Goal: Check status: Check status

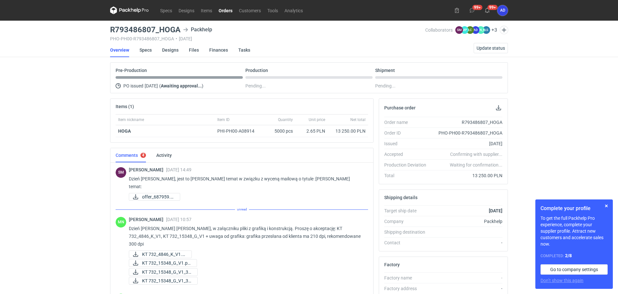
click at [230, 10] on link "Orders" at bounding box center [225, 10] width 20 height 8
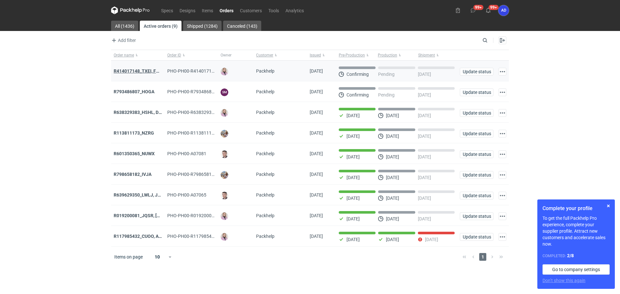
click at [143, 68] on strong "R414017148_TXEI, FODU, EARC" at bounding box center [146, 70] width 65 height 5
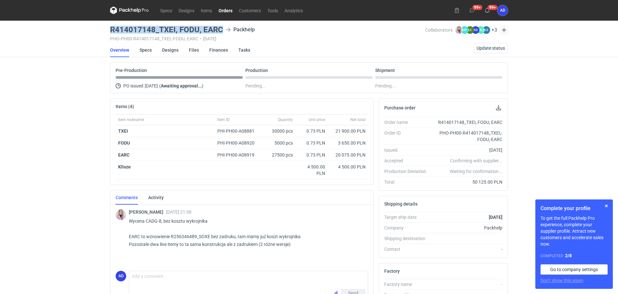
drag, startPoint x: 221, startPoint y: 28, endPoint x: 106, endPoint y: 31, distance: 115.6
click at [106, 31] on div "Specs Designs Items Orders Customers Tools Analytics 99+ 99+ AD [PERSON_NAME] […" at bounding box center [309, 147] width 618 height 294
copy h3 "R414017148_TXEI, FODU, EARC"
